Goal: Information Seeking & Learning: Check status

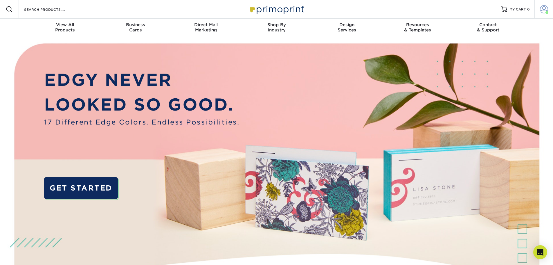
click at [544, 11] on span at bounding box center [544, 9] width 8 height 8
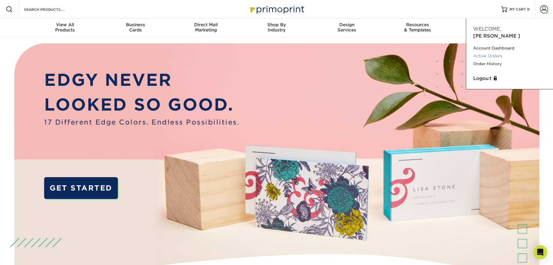
click at [494, 52] on link "Active Orders" at bounding box center [509, 56] width 73 height 8
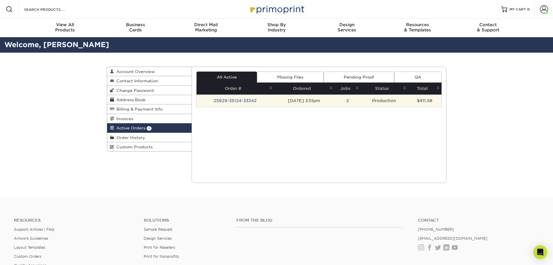
click at [241, 99] on td "25929-35124-33242" at bounding box center [236, 100] width 78 height 12
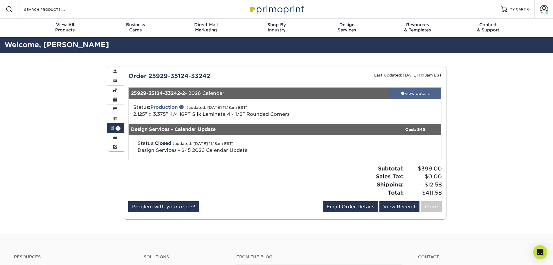
click at [425, 96] on div "view details" at bounding box center [415, 93] width 52 height 6
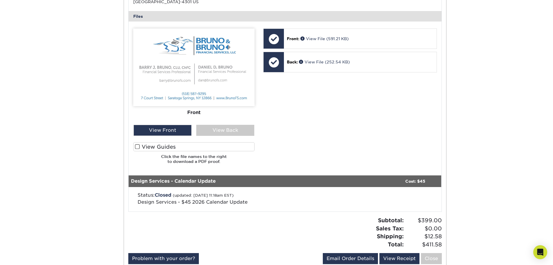
scroll to position [261, 0]
